Goal: Transaction & Acquisition: Book appointment/travel/reservation

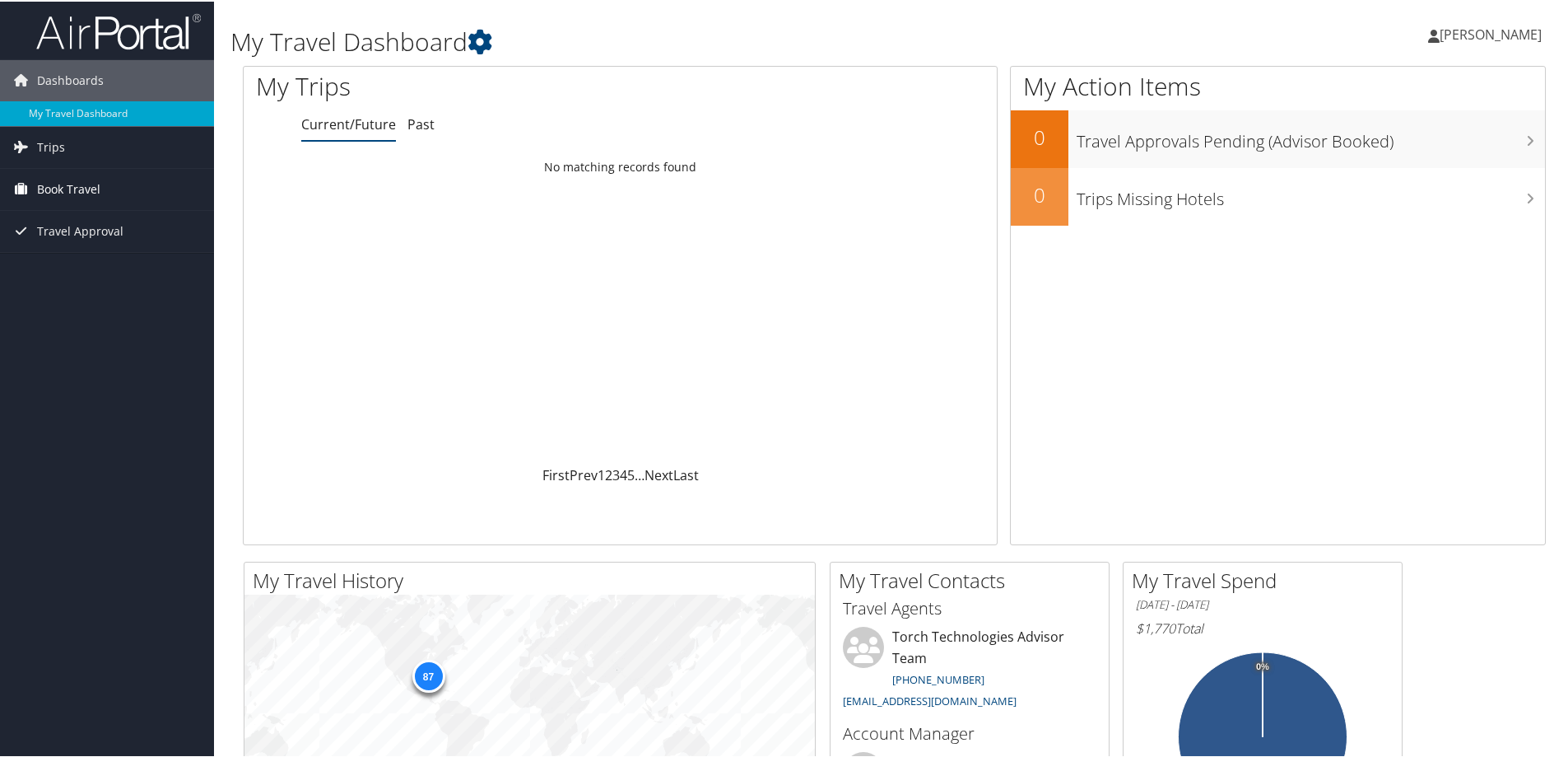
click at [42, 186] on span "Book Travel" at bounding box center [69, 188] width 64 height 41
click at [104, 267] on link "Book/Manage Online Trips" at bounding box center [107, 270] width 214 height 25
click at [88, 266] on link "Book/Manage Online Trips" at bounding box center [107, 270] width 214 height 25
click at [54, 148] on span "Trips" at bounding box center [51, 145] width 28 height 41
click at [83, 180] on link "Current/Future Trips" at bounding box center [107, 179] width 214 height 25
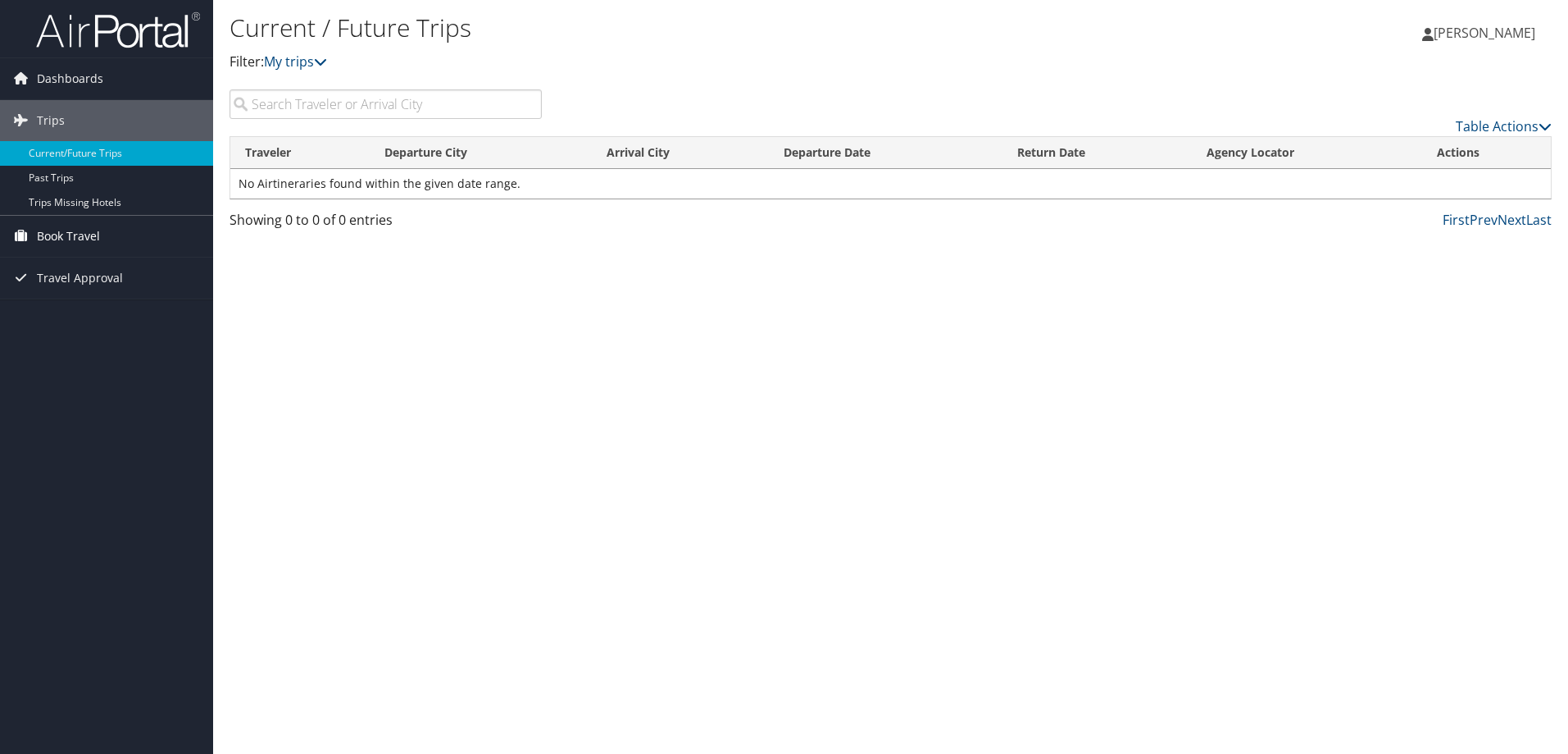
click at [79, 235] on span "Book Travel" at bounding box center [68, 236] width 63 height 41
click at [103, 319] on link "Book/Manage Online Trips" at bounding box center [106, 319] width 213 height 25
